Goal: Task Accomplishment & Management: Manage account settings

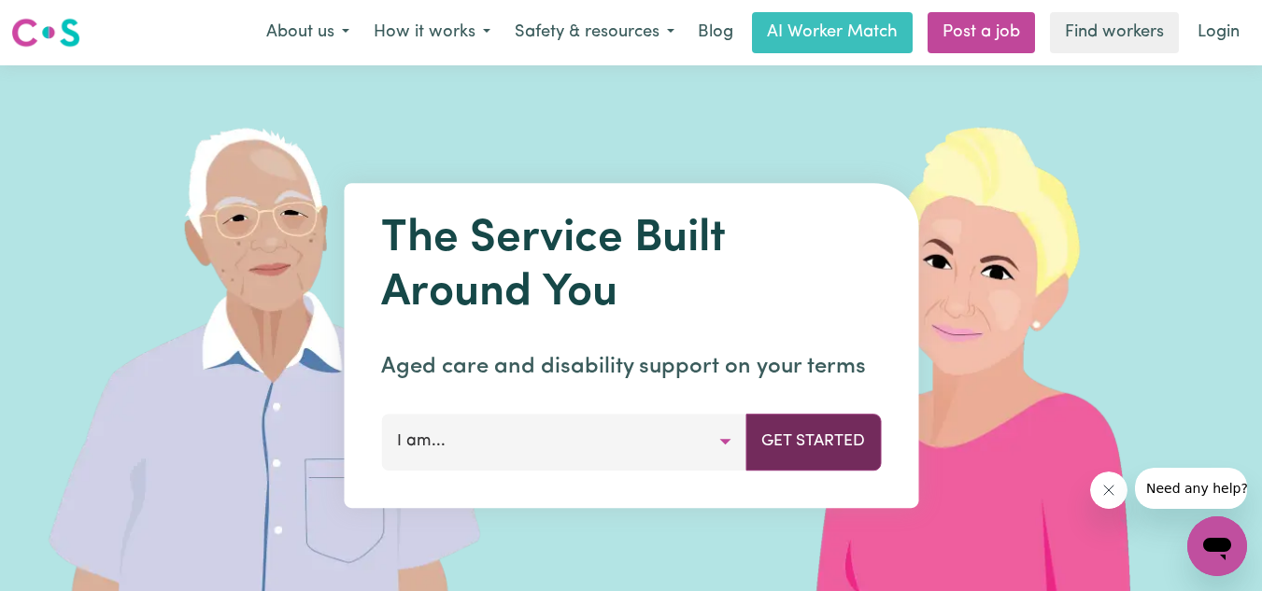
click at [781, 438] on button "Get Started" at bounding box center [812, 442] width 135 height 56
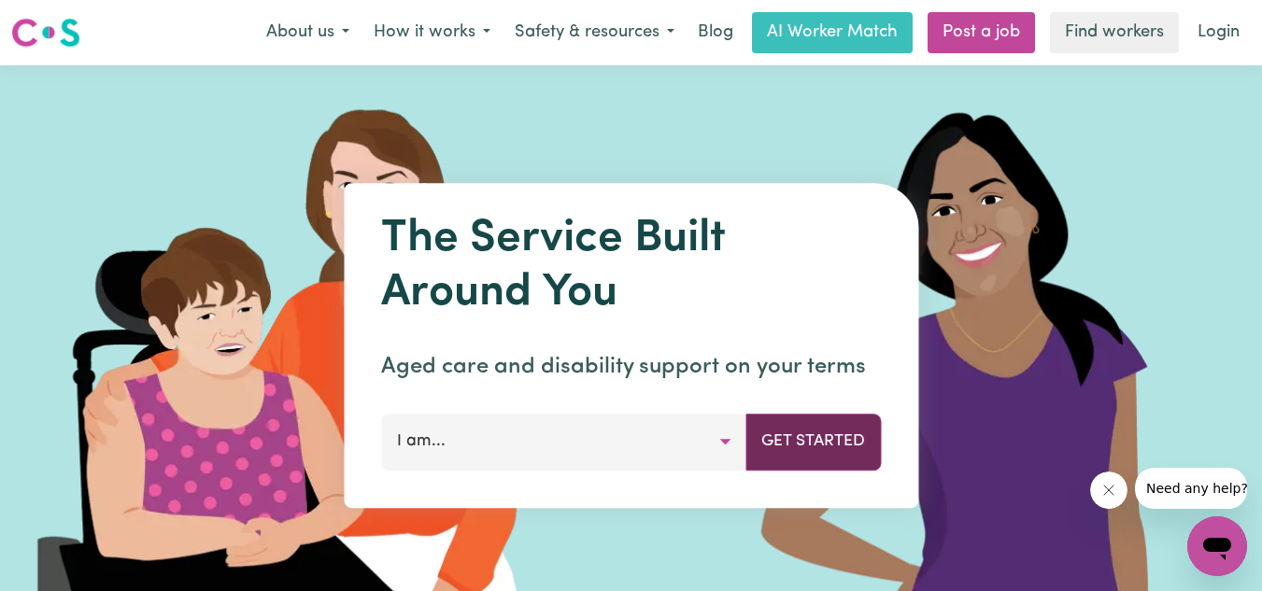
click at [781, 438] on button "Get Started" at bounding box center [812, 442] width 135 height 56
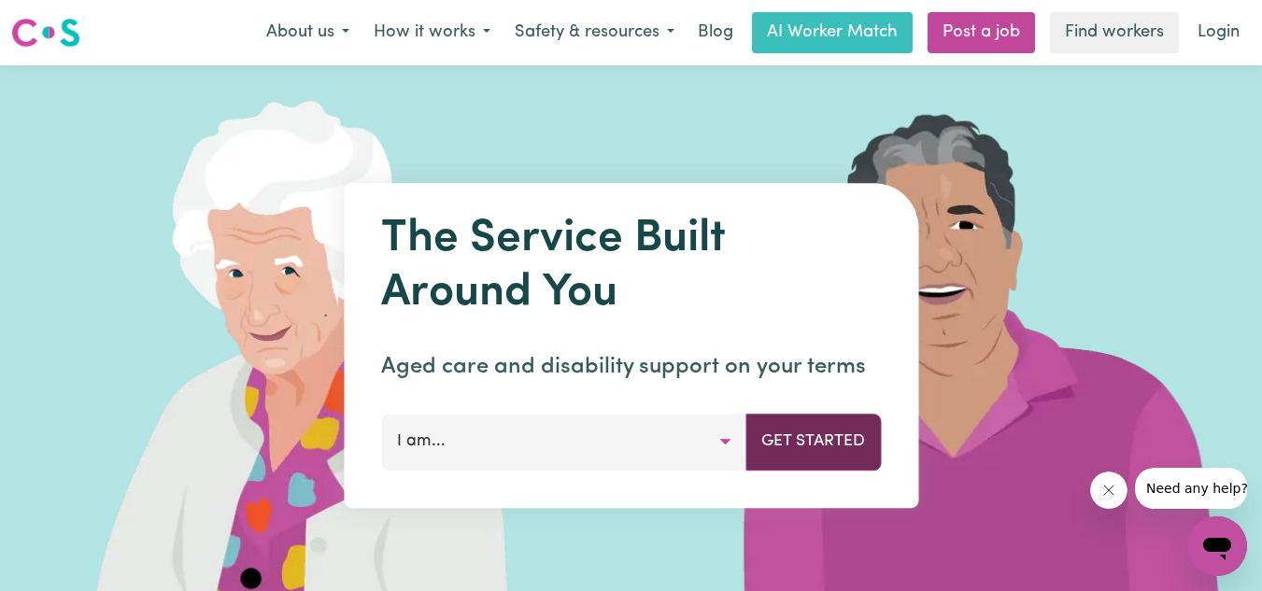
click at [781, 438] on button "Get Started" at bounding box center [812, 442] width 135 height 56
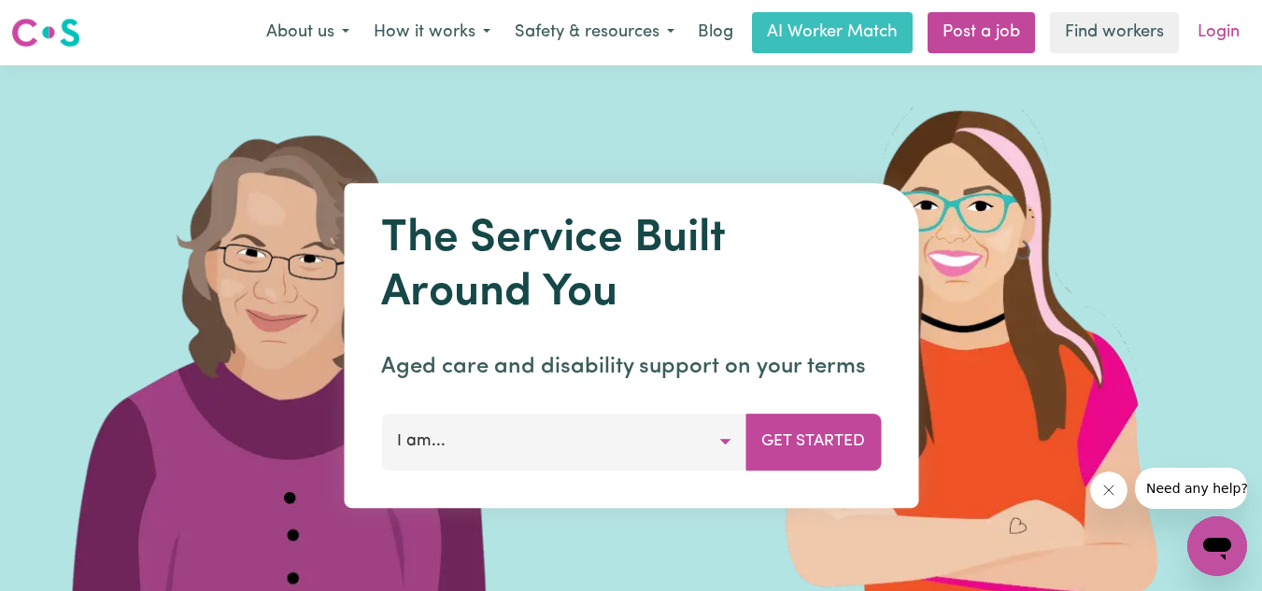
click at [1214, 31] on link "Login" at bounding box center [1218, 32] width 64 height 41
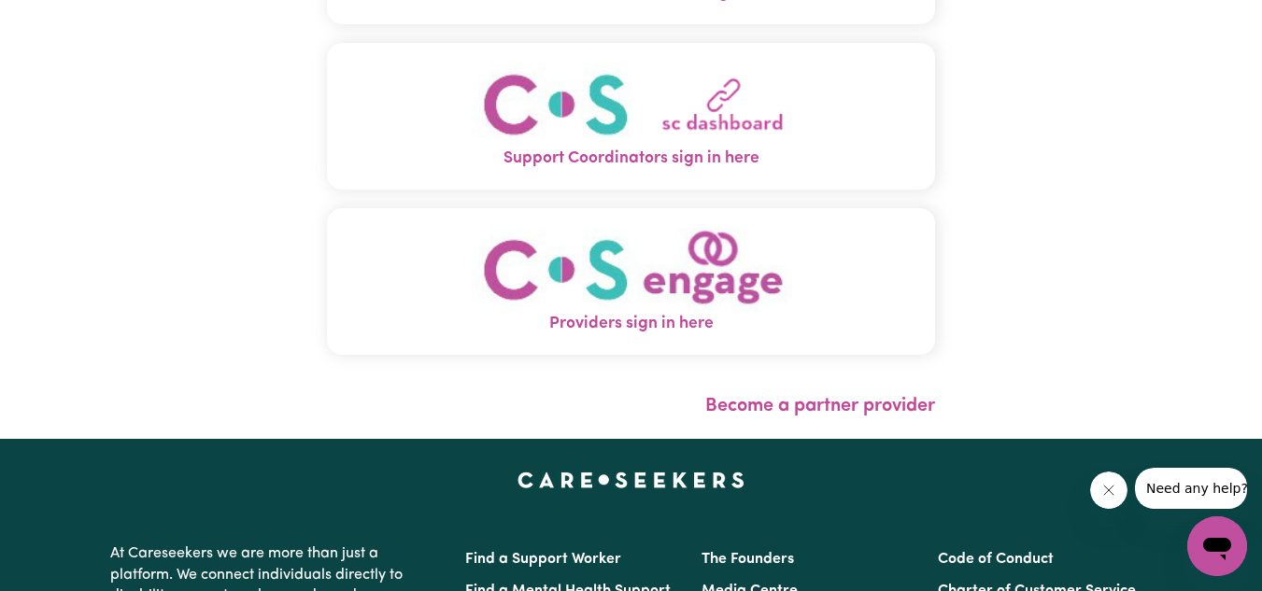
scroll to position [236, 0]
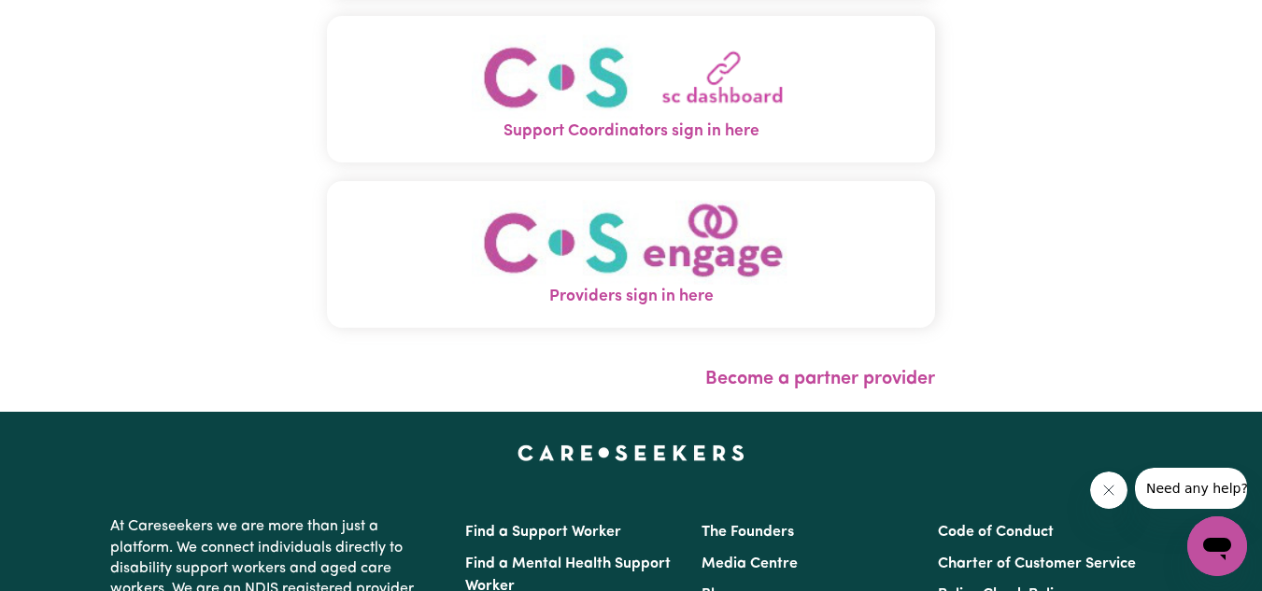
click at [775, 260] on img "Providers sign in here" at bounding box center [631, 242] width 319 height 85
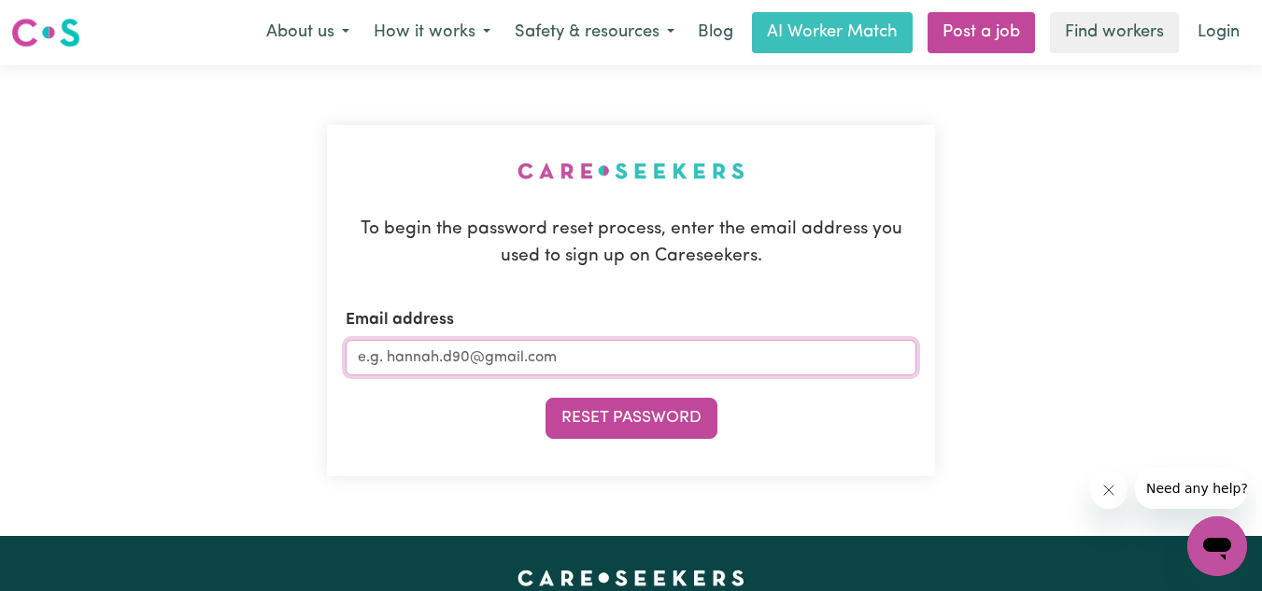
click at [609, 358] on input "Email address" at bounding box center [632, 357] width 572 height 35
click at [312, 31] on button "About us" at bounding box center [307, 32] width 107 height 39
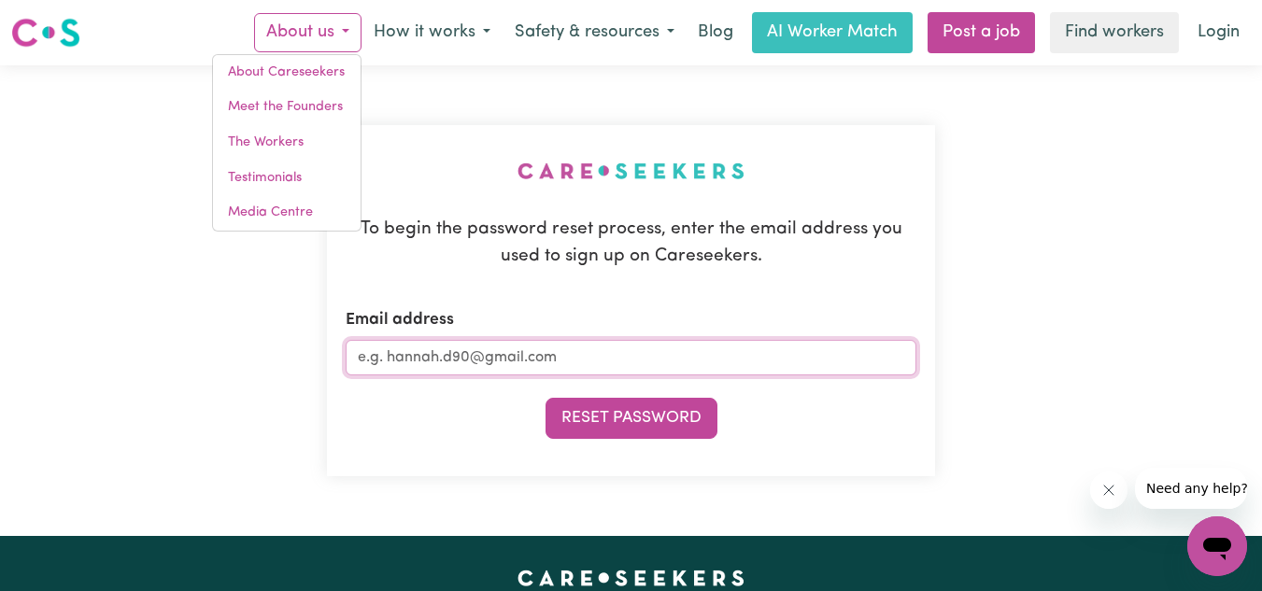
click at [457, 361] on input "Email address" at bounding box center [632, 357] width 572 height 35
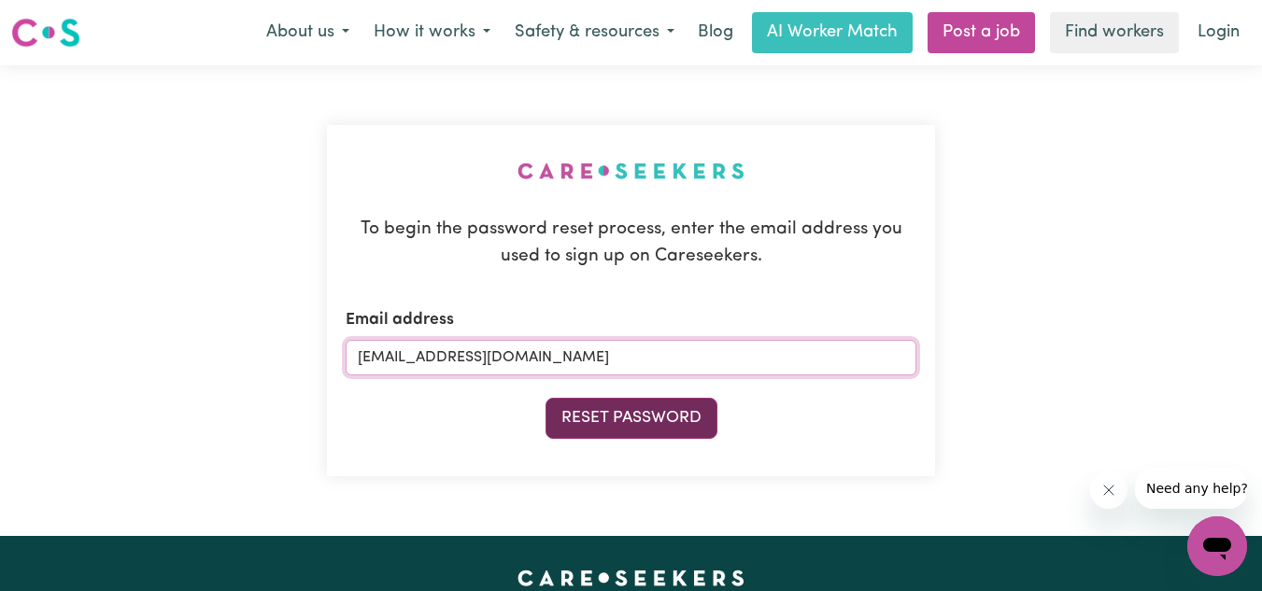
type input "[EMAIL_ADDRESS][DOMAIN_NAME]"
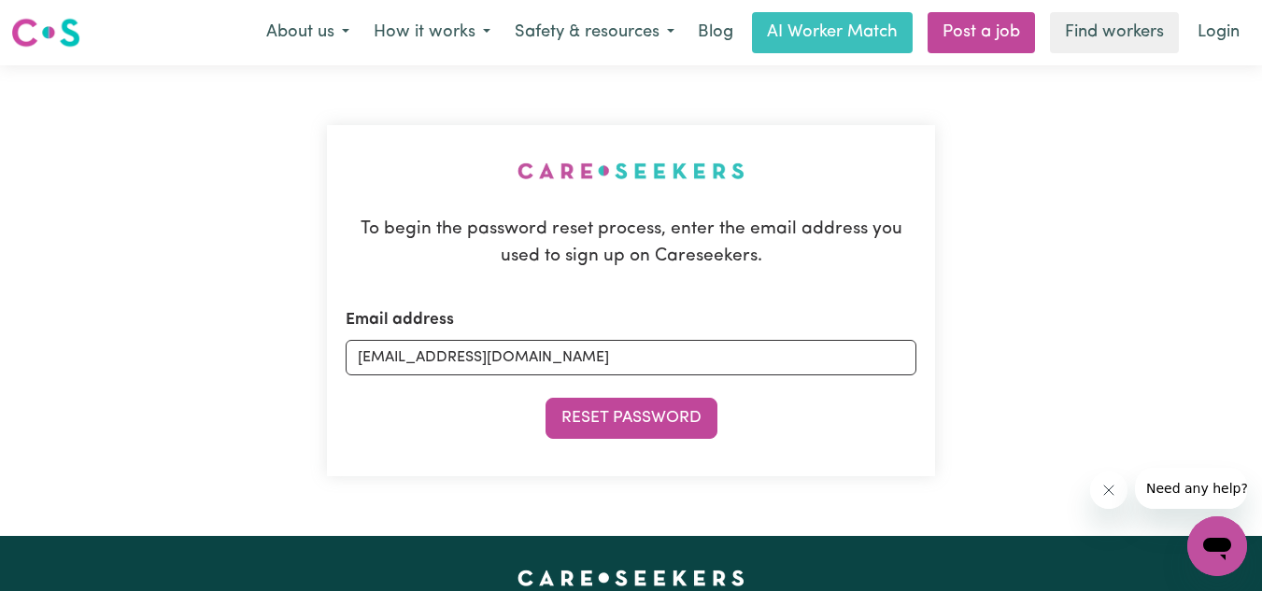
click at [558, 405] on button "Reset Password" at bounding box center [631, 418] width 172 height 41
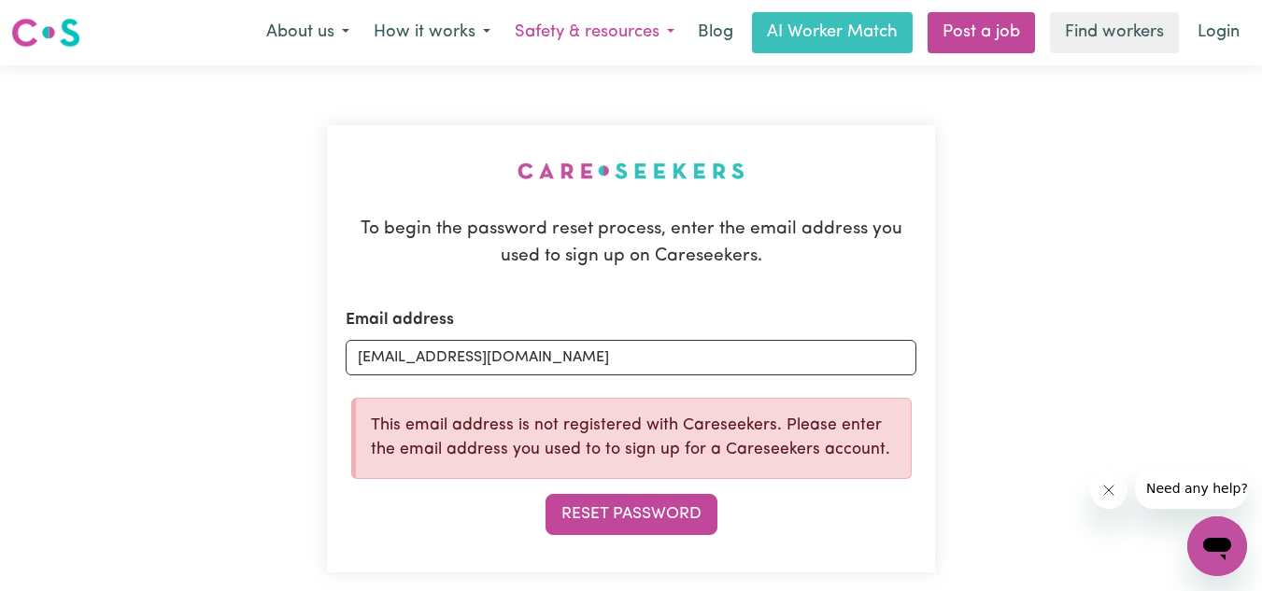
click at [646, 36] on button "Safety & resources" at bounding box center [595, 32] width 184 height 39
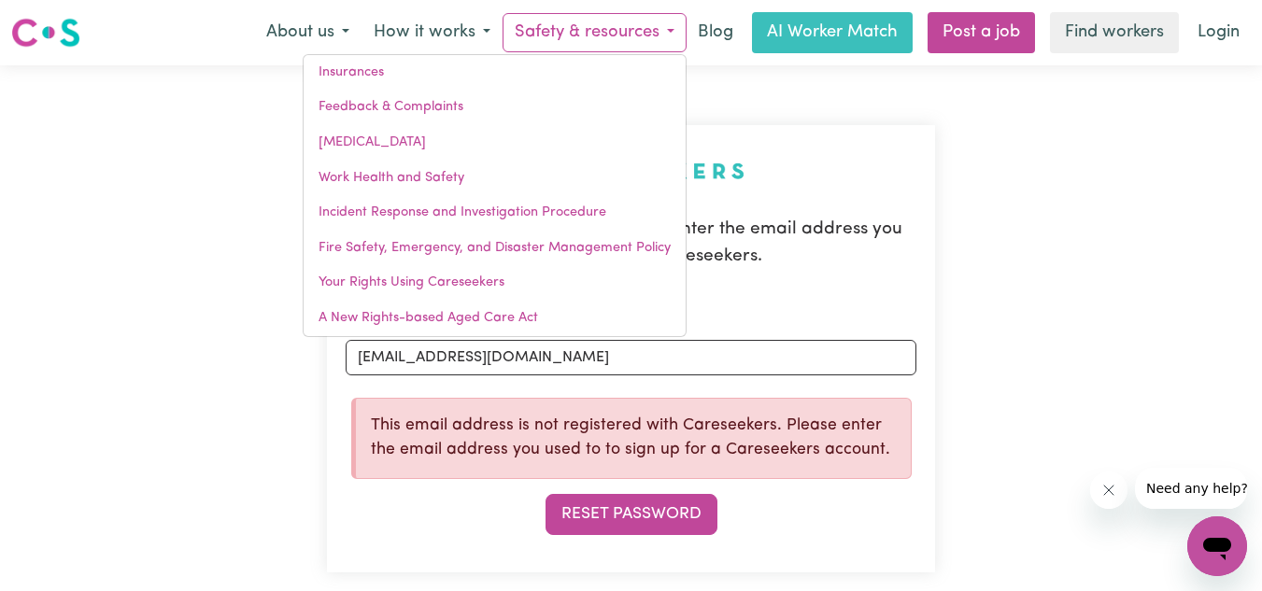
click at [646, 36] on button "Safety & resources" at bounding box center [595, 32] width 184 height 39
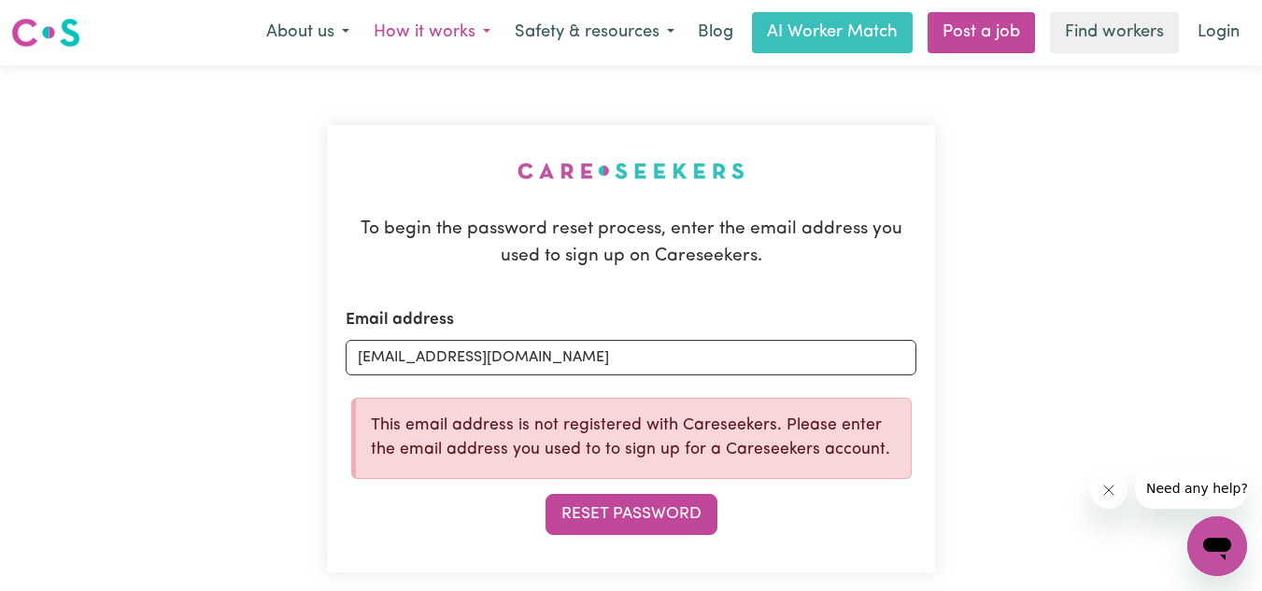
click at [458, 34] on button "How it works" at bounding box center [431, 32] width 141 height 39
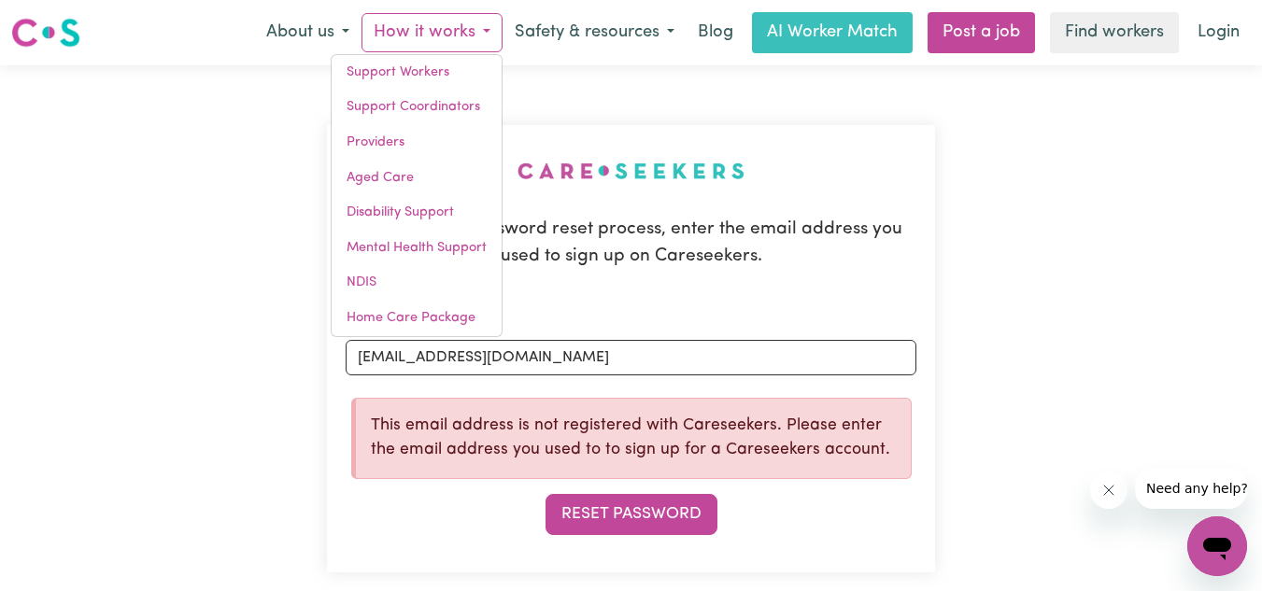
click at [458, 34] on button "How it works" at bounding box center [431, 32] width 141 height 39
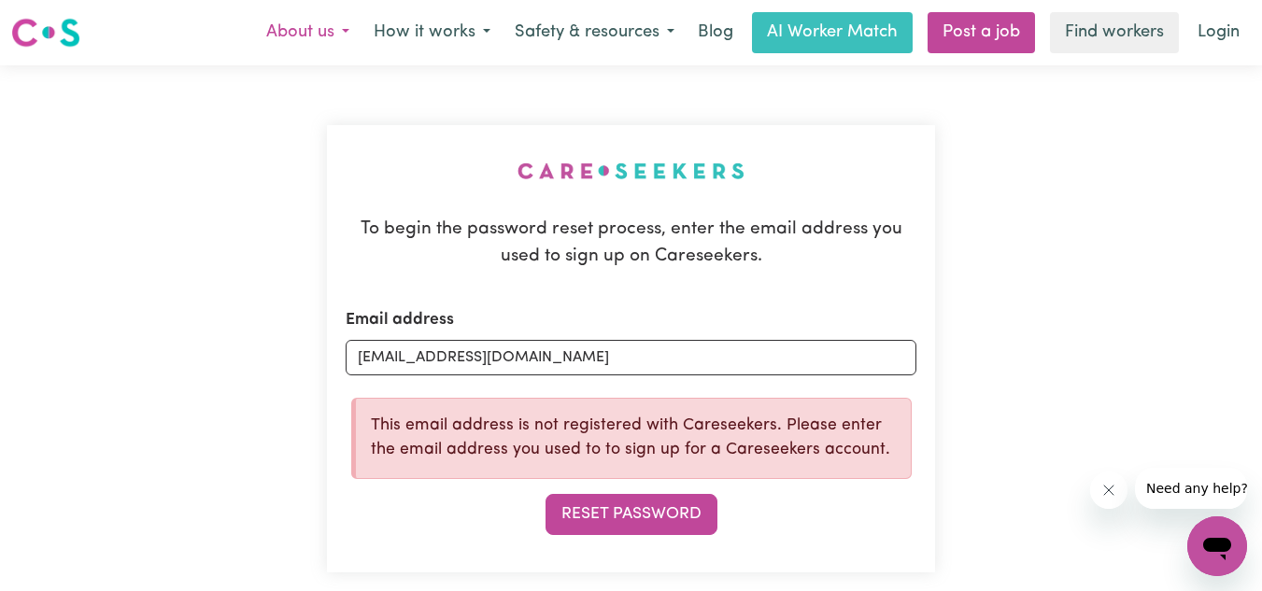
click at [329, 37] on button "About us" at bounding box center [307, 32] width 107 height 39
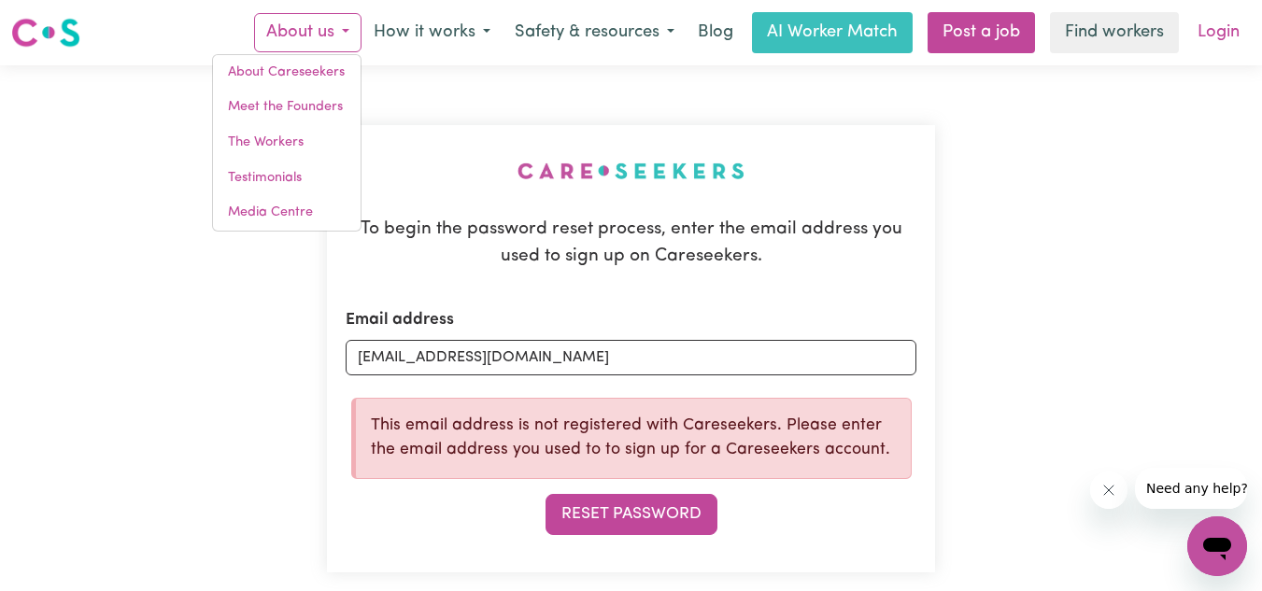
click at [1206, 28] on link "Login" at bounding box center [1218, 32] width 64 height 41
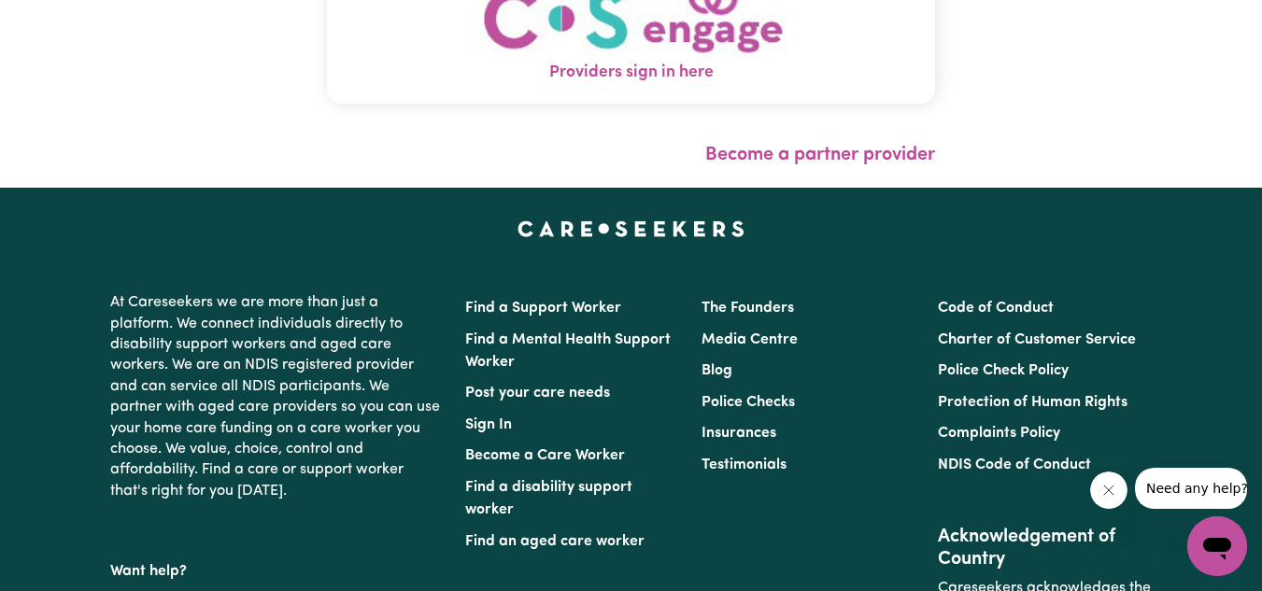
scroll to position [480, 0]
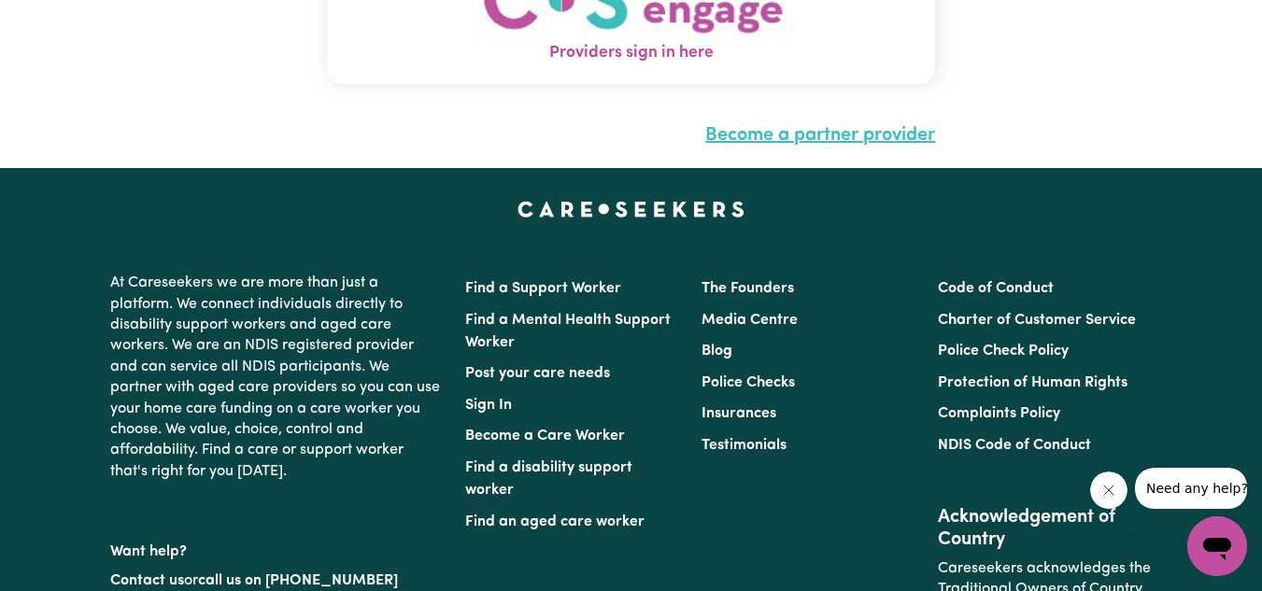
click at [807, 140] on link "Become a partner provider" at bounding box center [820, 135] width 230 height 19
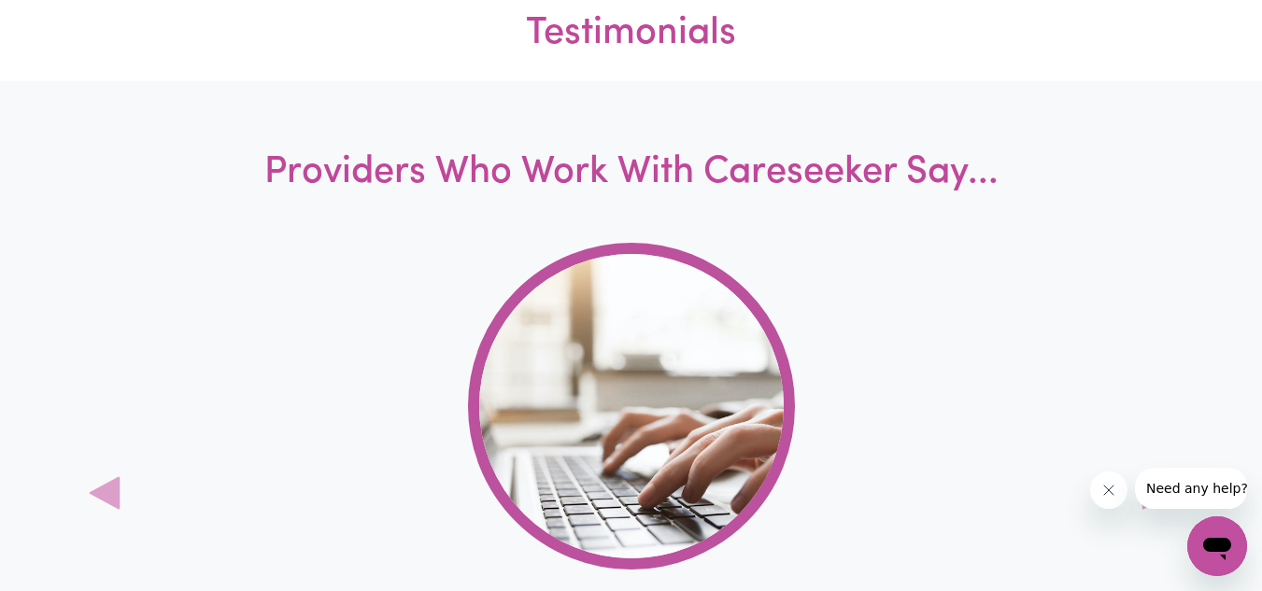
scroll to position [975, 0]
